Goal: Task Accomplishment & Management: Use online tool/utility

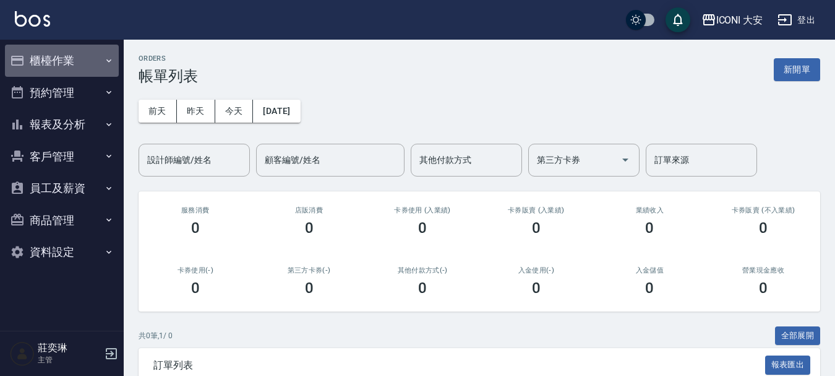
click at [66, 58] on button "櫃檯作業" at bounding box center [62, 61] width 114 height 32
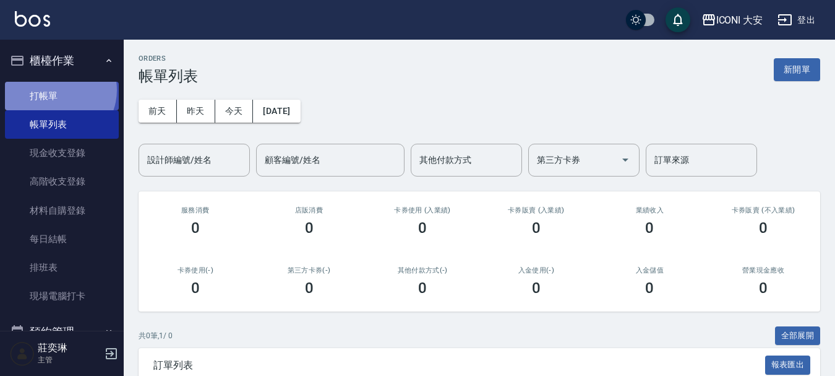
click at [56, 90] on link "打帳單" at bounding box center [62, 96] width 114 height 28
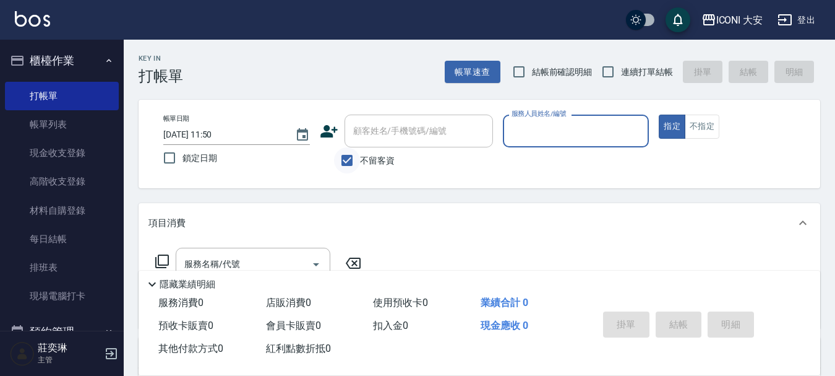
click at [347, 163] on input "不留客資" at bounding box center [347, 160] width 26 height 26
checkbox input "false"
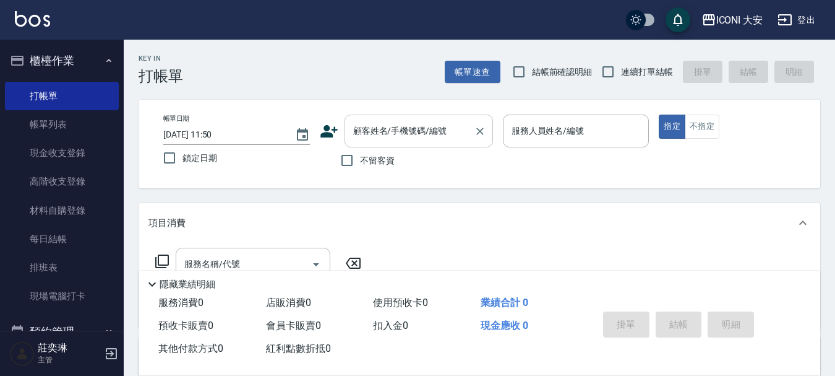
click at [361, 132] on div "顧客姓名/手機號碼/編號 顧客姓名/手機號碼/編號" at bounding box center [419, 130] width 148 height 33
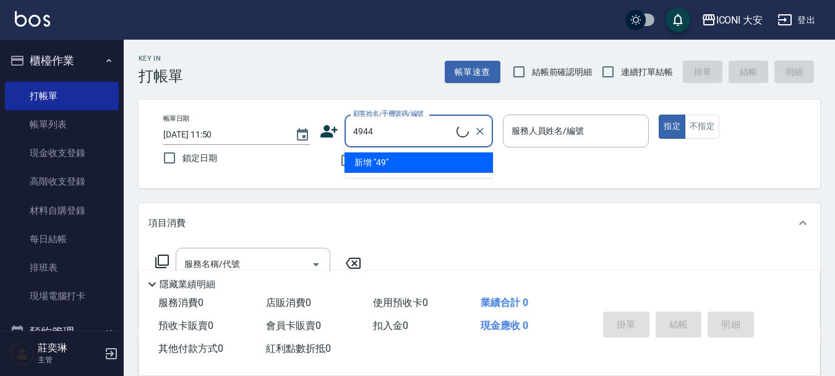
type input "4944"
click at [659, 114] on button "指定" at bounding box center [672, 126] width 27 height 24
type button "true"
click at [385, 221] on div "項目消費" at bounding box center [471, 223] width 647 height 13
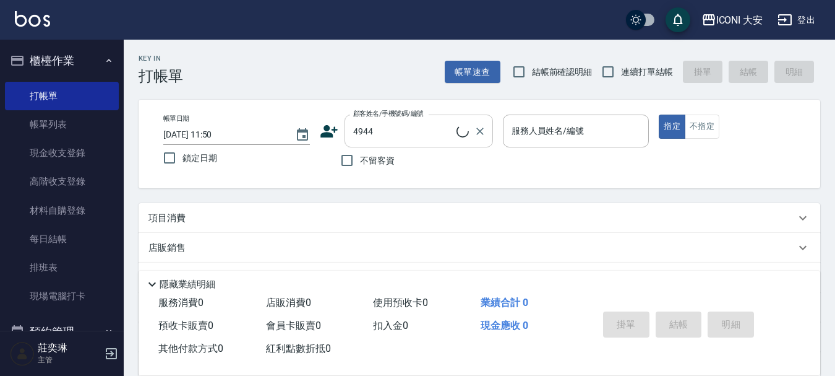
scroll to position [62, 0]
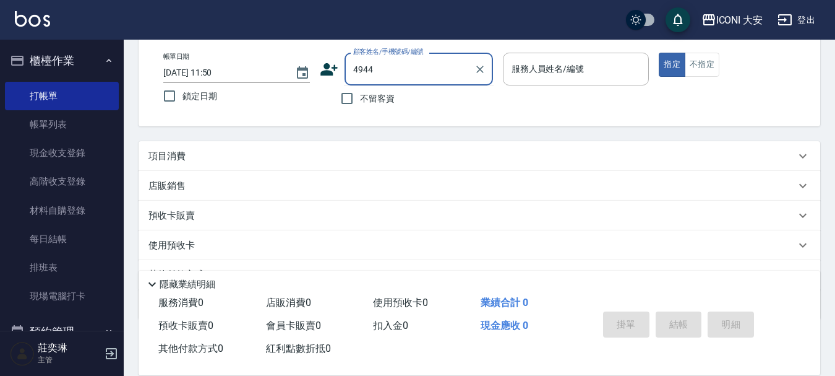
click at [409, 63] on input "4944" at bounding box center [409, 69] width 119 height 22
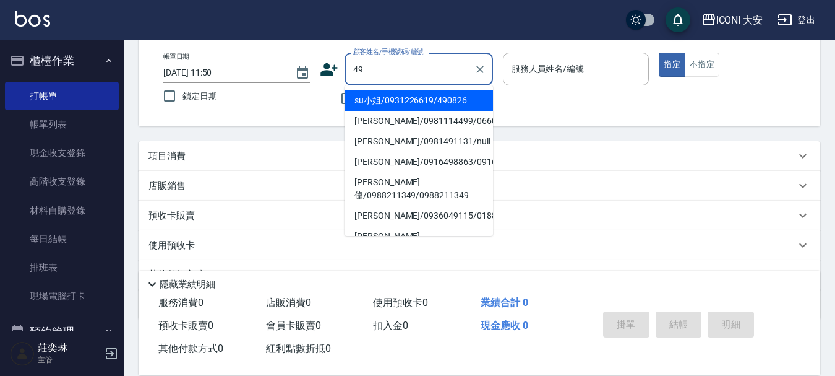
click at [363, 106] on li "su小姐/0931226619/490826" at bounding box center [419, 100] width 148 height 20
type input "su小姐/0931226619/490826"
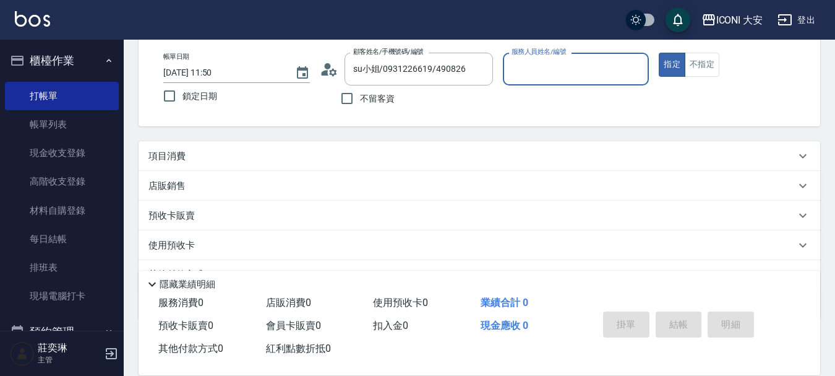
type input "Happy-9"
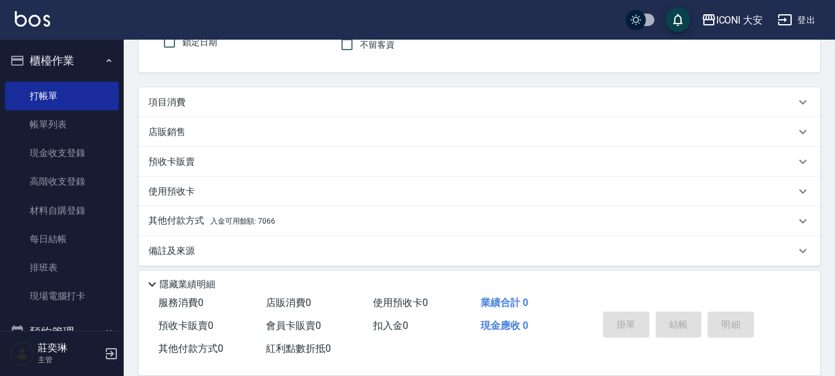
scroll to position [124, 0]
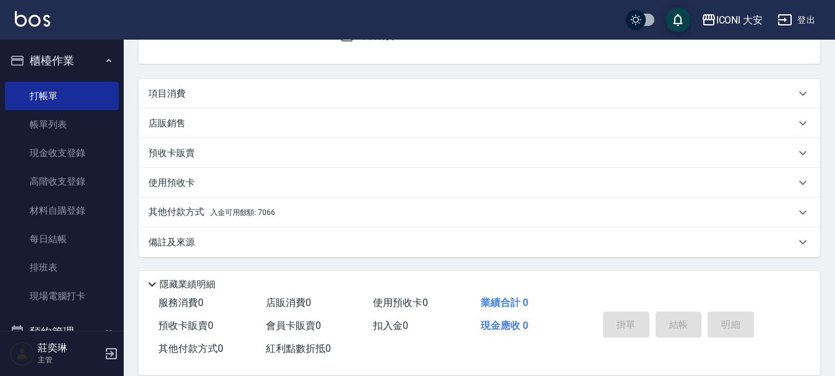
click at [177, 96] on p "項目消費" at bounding box center [166, 93] width 37 height 13
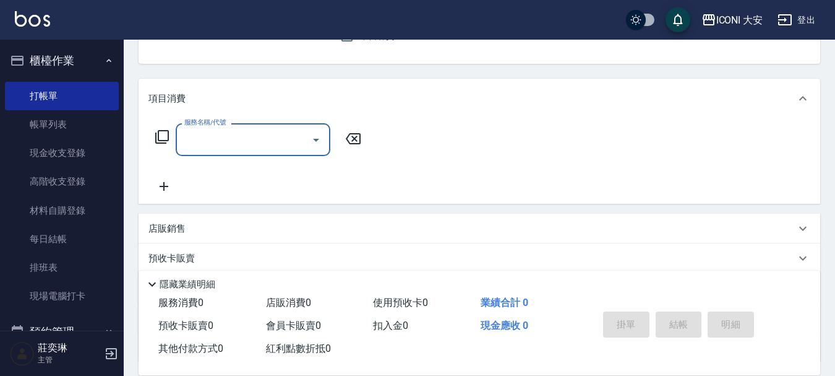
scroll to position [0, 0]
click at [262, 135] on input "服務名稱/代號" at bounding box center [243, 140] width 125 height 22
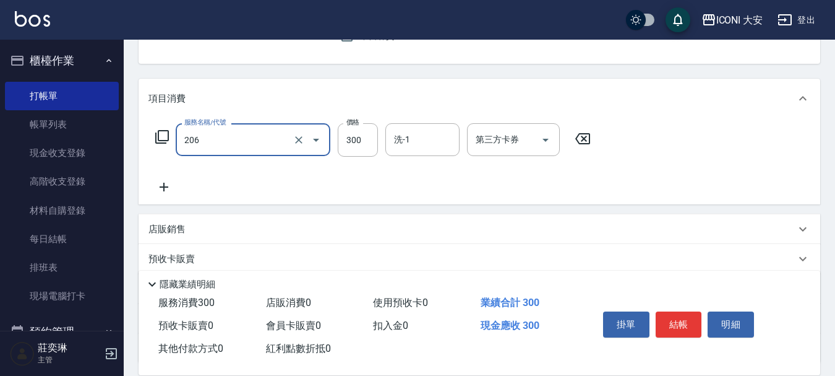
type input "洗髮(206)"
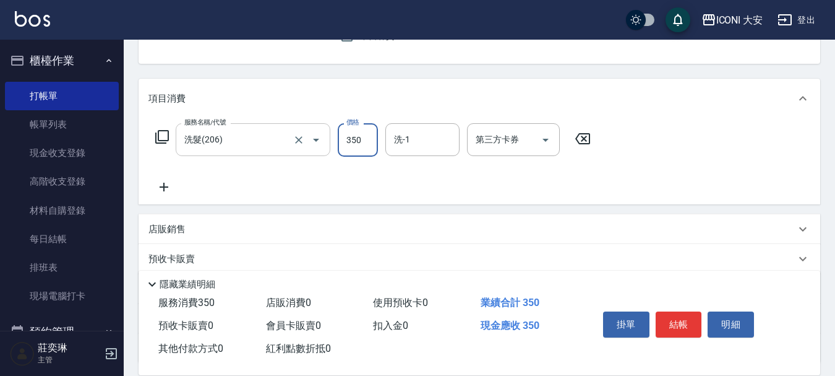
type input "350"
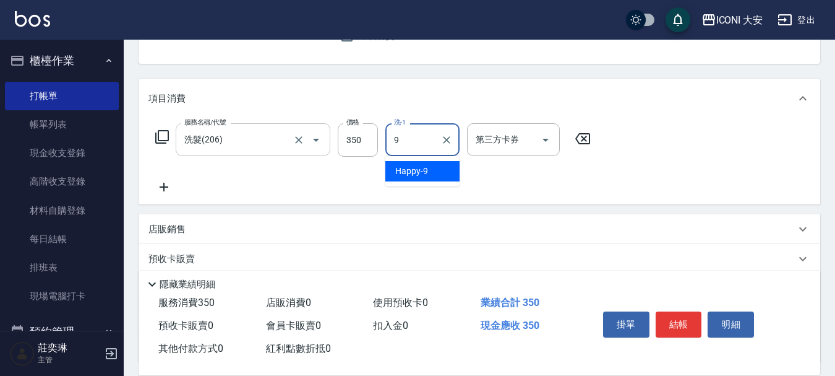
type input "Happy-9"
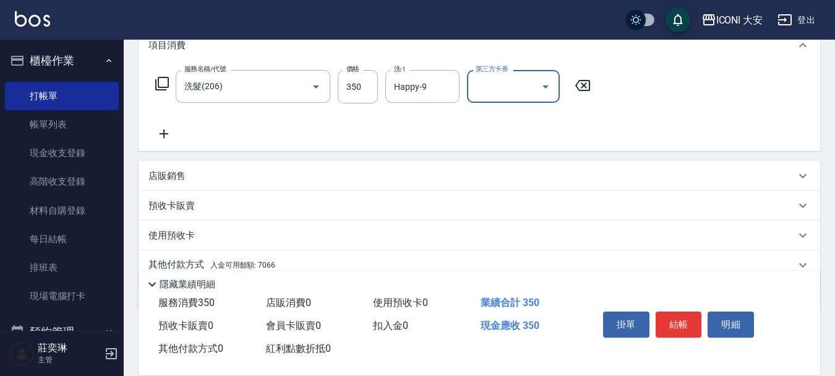
scroll to position [230, 0]
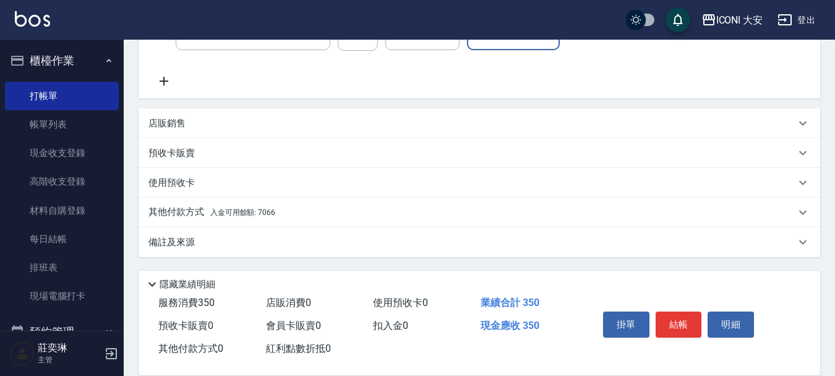
click at [258, 212] on span "入金可用餘額: 7066" at bounding box center [242, 212] width 65 height 9
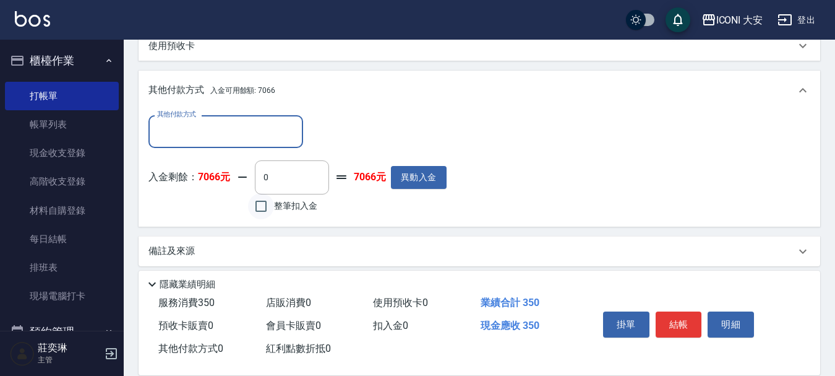
scroll to position [370, 0]
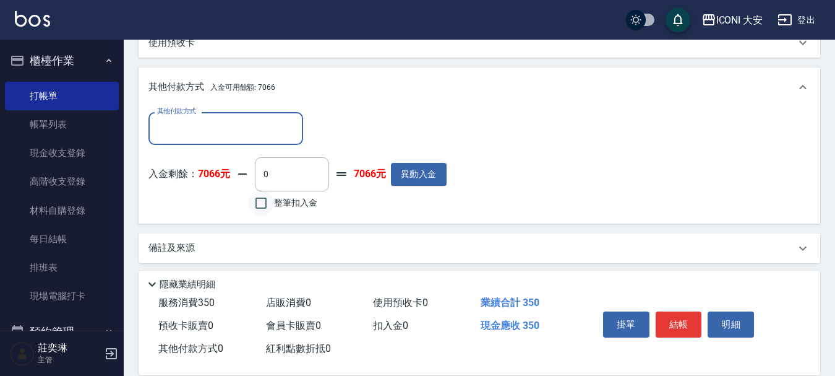
click at [259, 196] on input "整筆扣入金" at bounding box center [261, 203] width 26 height 26
checkbox input "true"
type input "350"
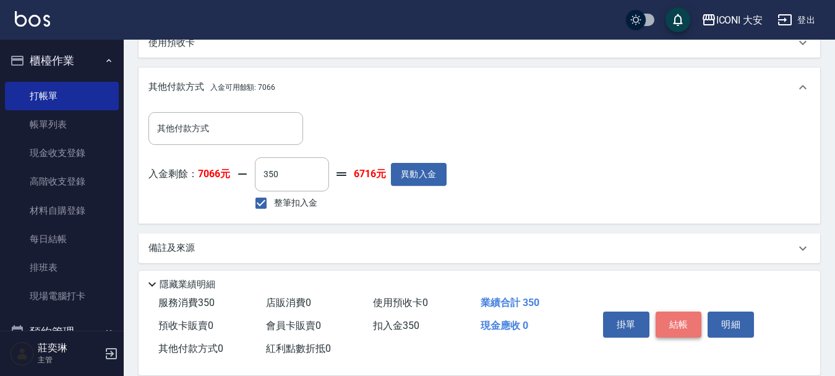
click at [661, 315] on button "結帳" at bounding box center [679, 324] width 46 height 26
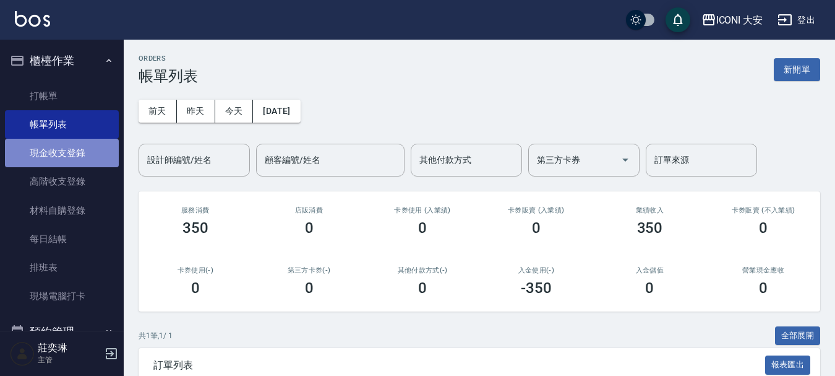
click at [84, 155] on link "現金收支登錄" at bounding box center [62, 153] width 114 height 28
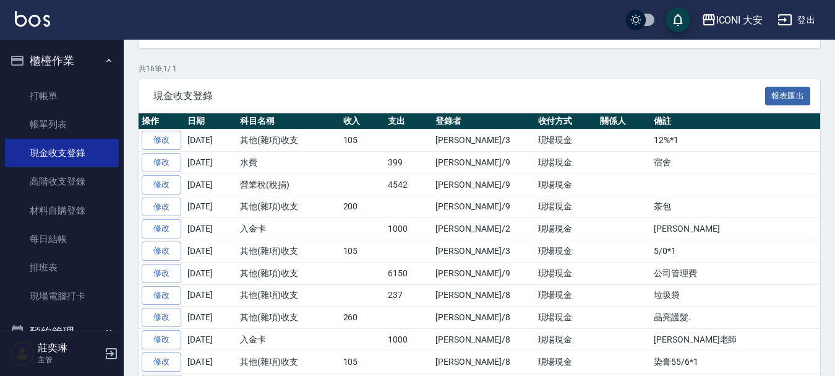
scroll to position [176, 0]
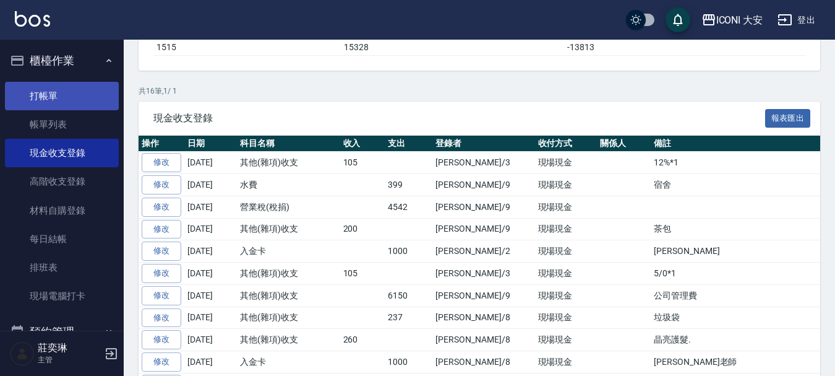
click at [31, 101] on link "打帳單" at bounding box center [62, 96] width 114 height 28
